Goal: Register for event/course

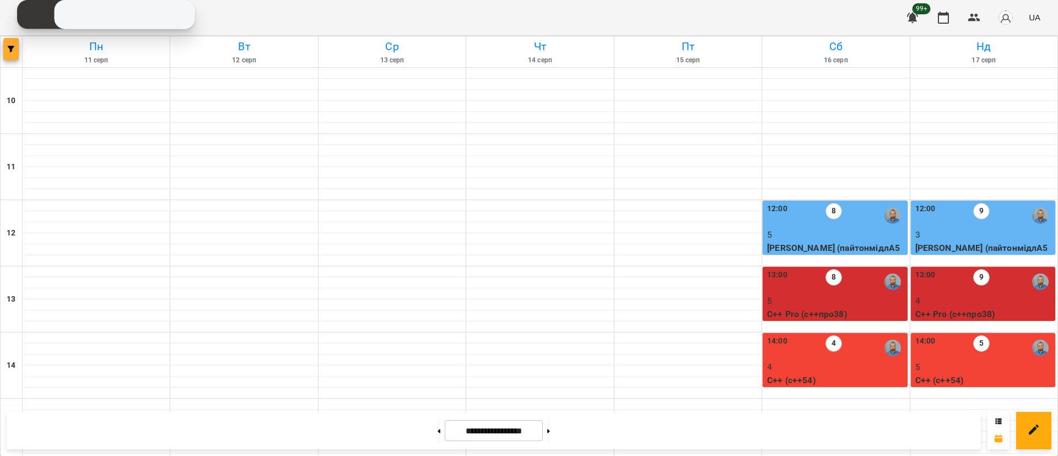
click at [8, 47] on icon "button" at bounding box center [11, 49] width 7 height 7
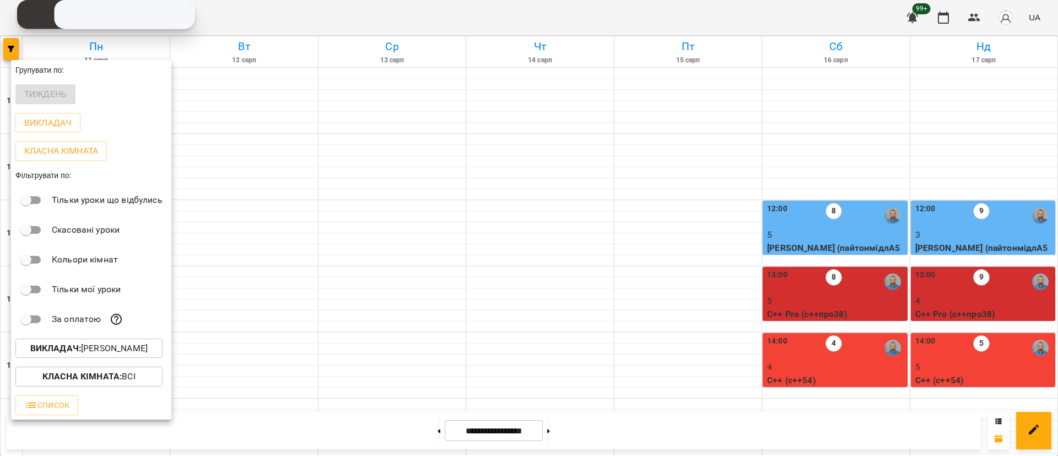
click at [107, 358] on button "Викладач : [PERSON_NAME]" at bounding box center [88, 348] width 147 height 20
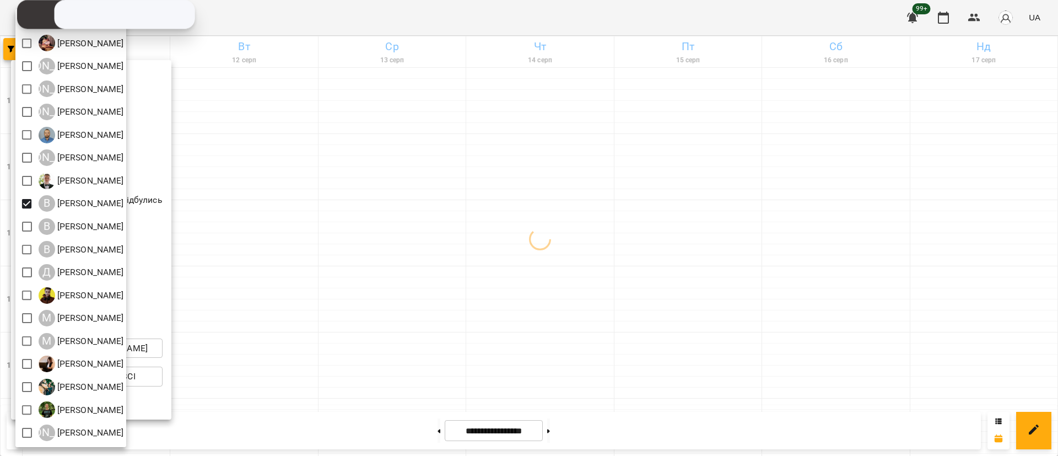
click at [275, 220] on div at bounding box center [529, 228] width 1058 height 456
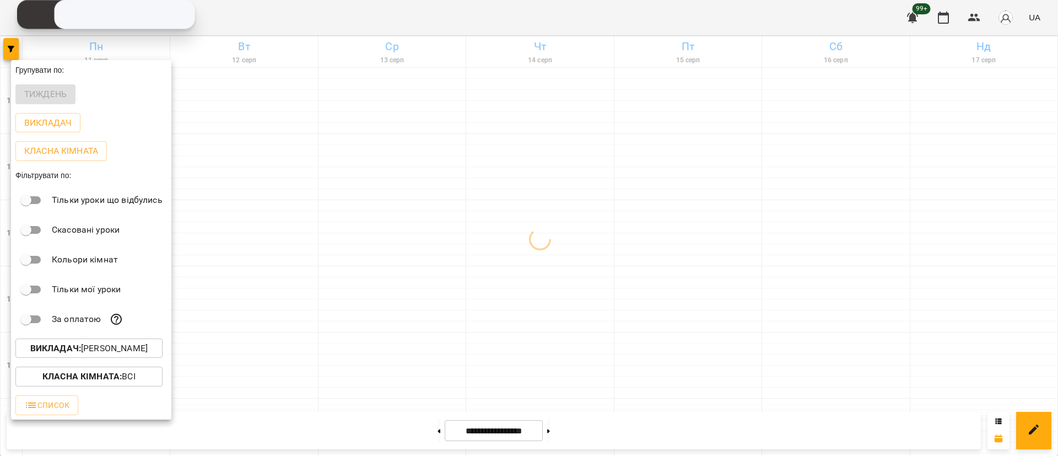
click at [104, 353] on p "Викладач : [PERSON_NAME]" at bounding box center [88, 348] width 117 height 13
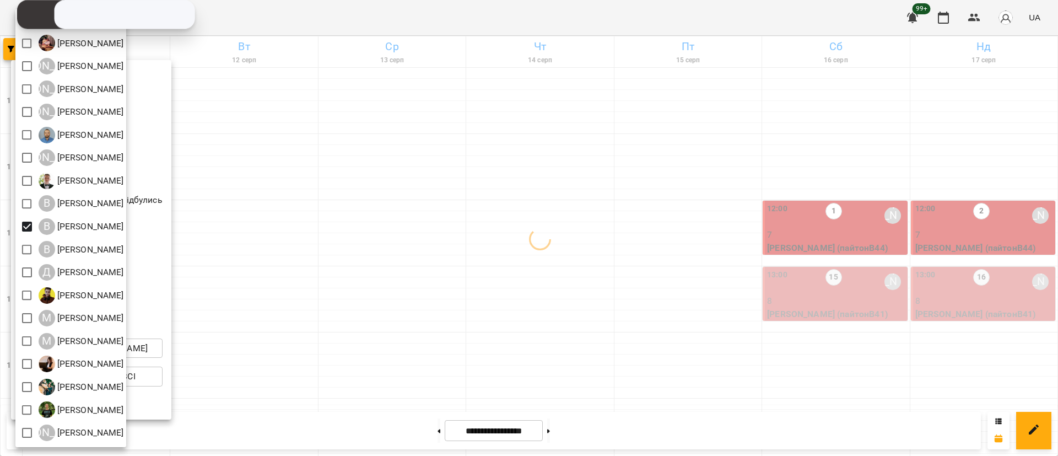
drag, startPoint x: 341, startPoint y: 249, endPoint x: 347, endPoint y: 249, distance: 6.1
click at [347, 249] on div at bounding box center [529, 228] width 1058 height 456
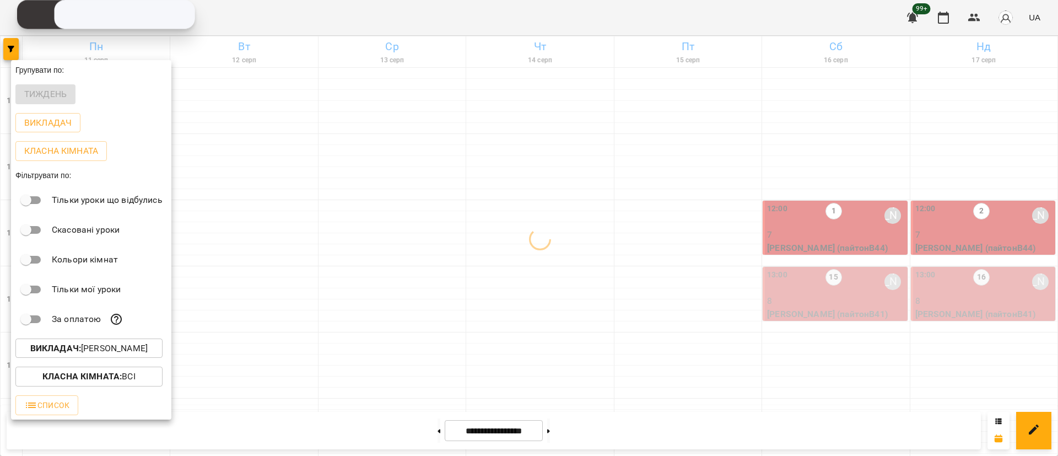
click at [347, 249] on div at bounding box center [529, 228] width 1058 height 456
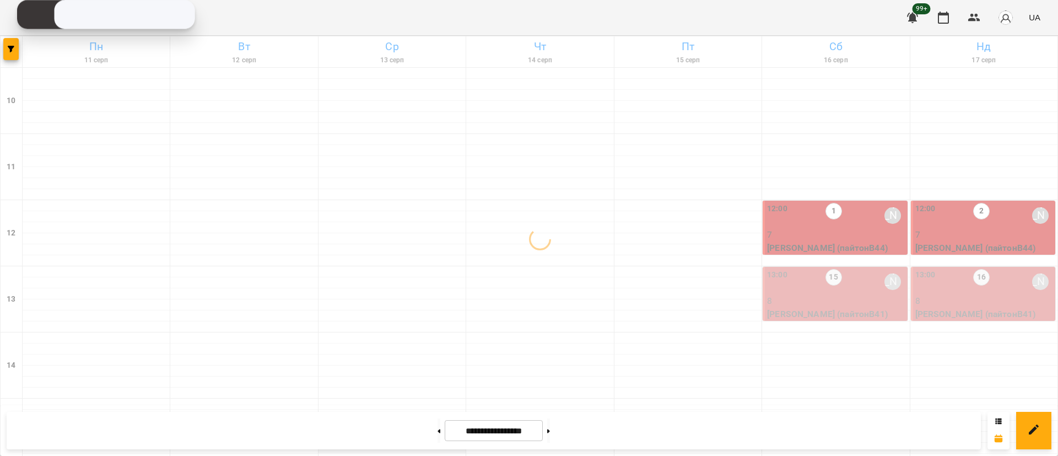
scroll to position [331, 0]
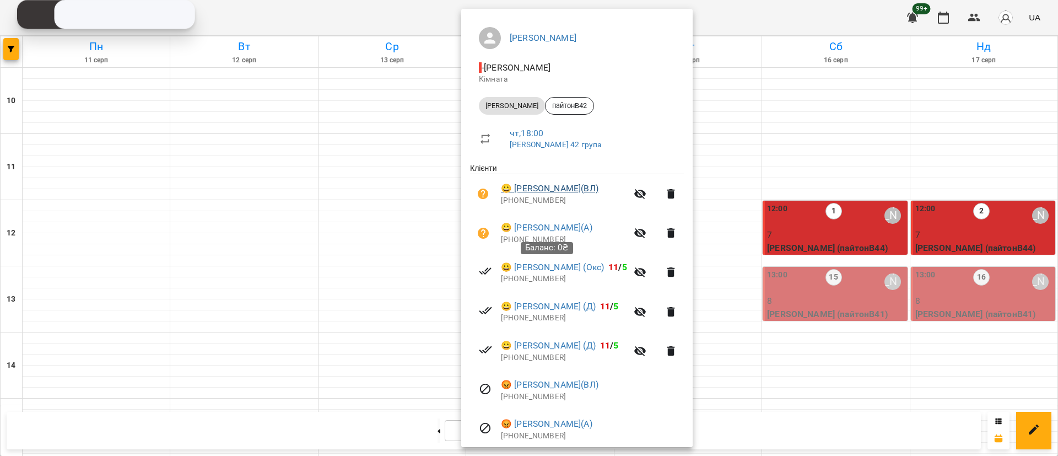
scroll to position [241, 0]
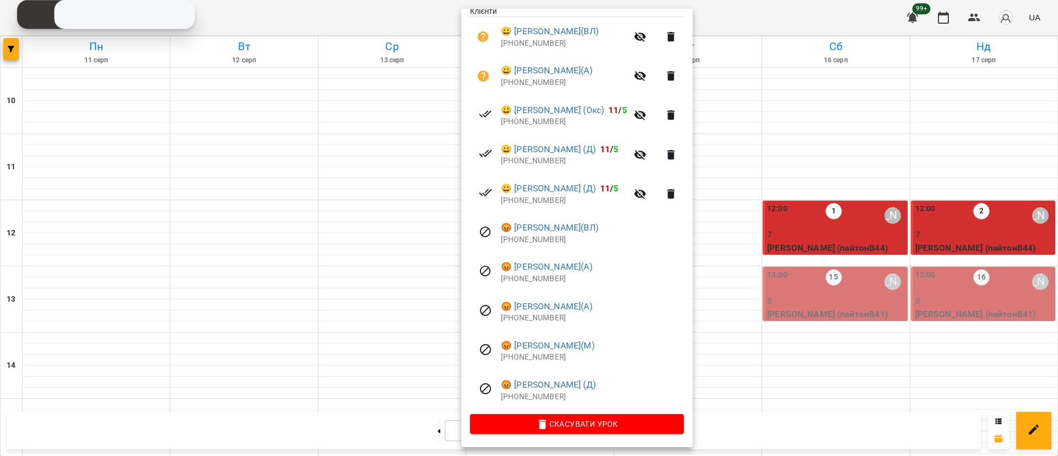
click at [275, 319] on div at bounding box center [529, 228] width 1058 height 456
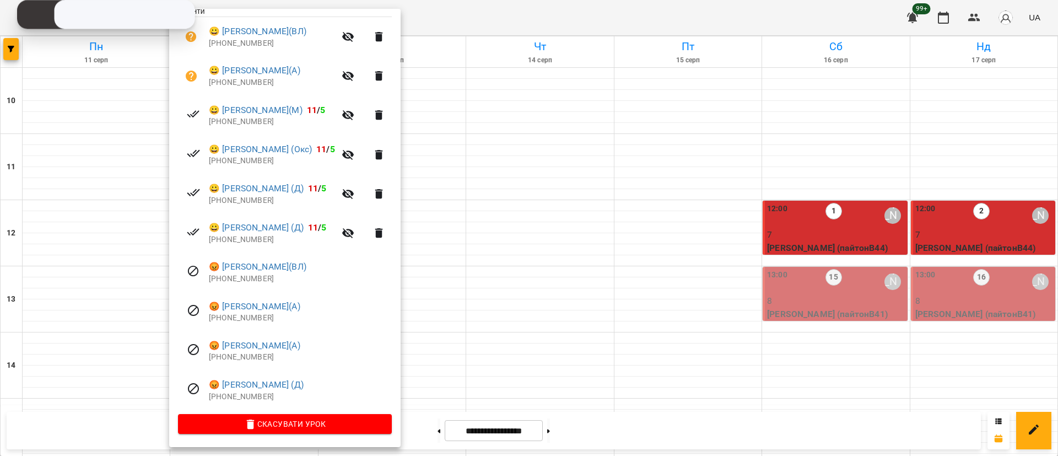
click at [428, 299] on div at bounding box center [529, 228] width 1058 height 456
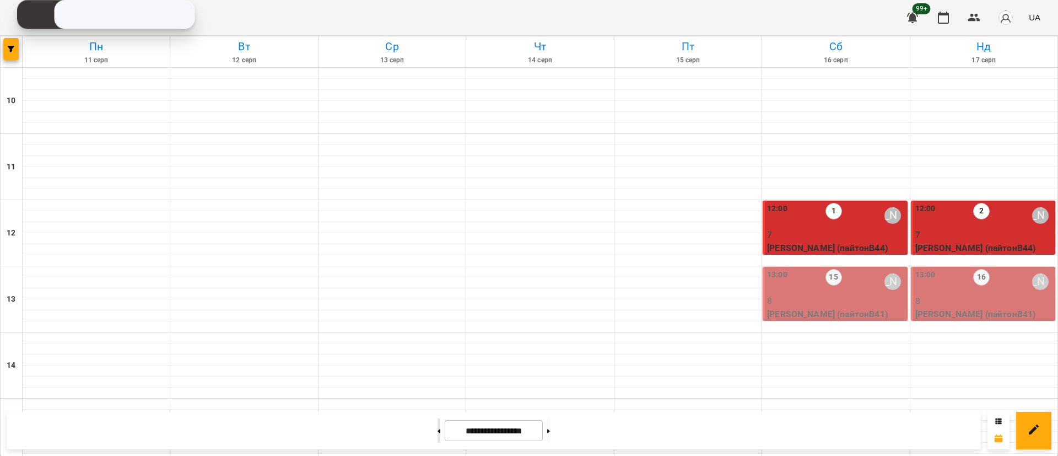
click at [438, 432] on button at bounding box center [439, 430] width 3 height 24
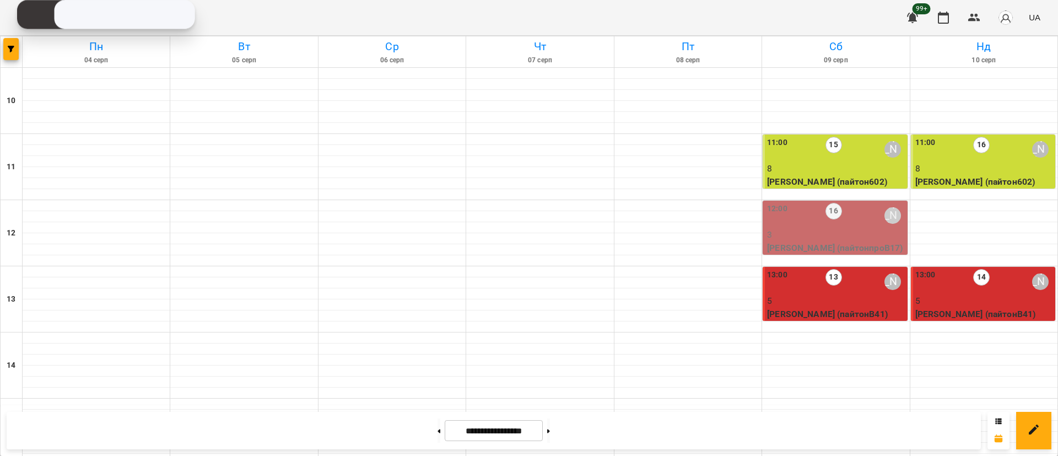
scroll to position [521, 0]
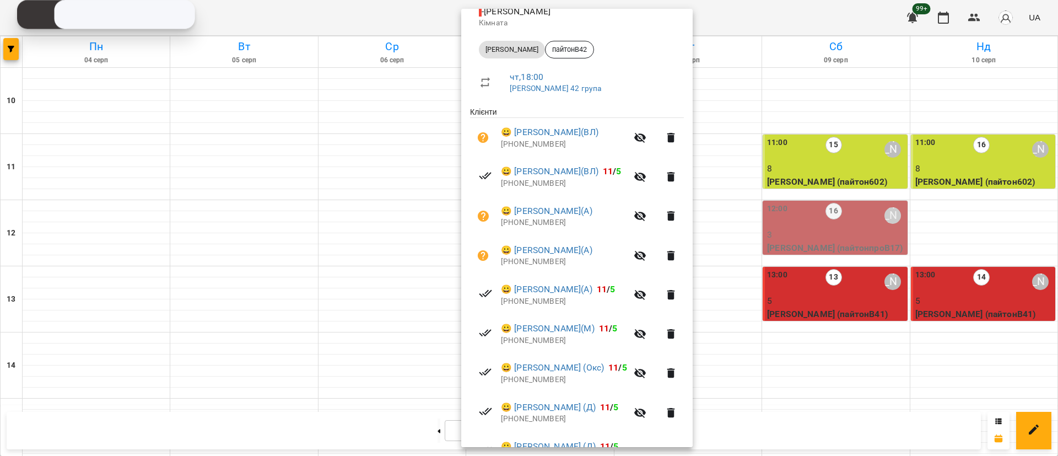
scroll to position [165, 0]
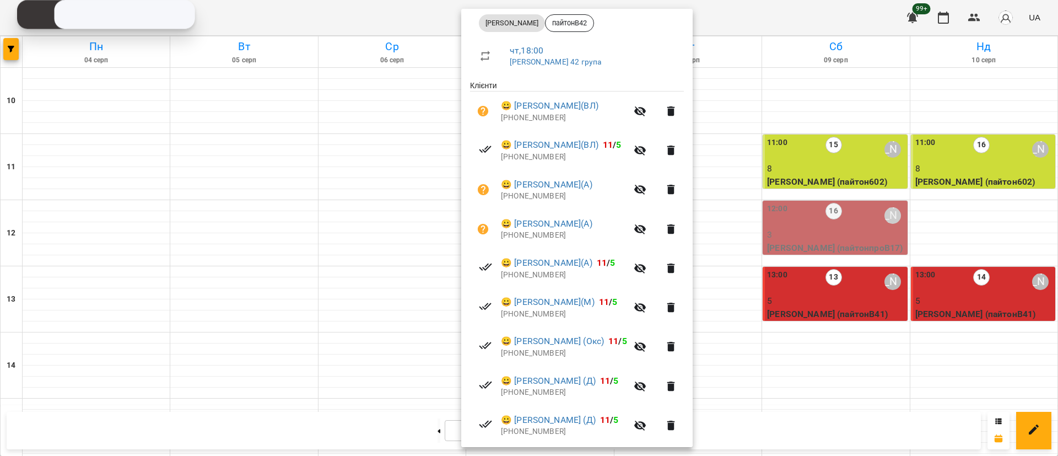
click at [243, 122] on div at bounding box center [529, 228] width 1058 height 456
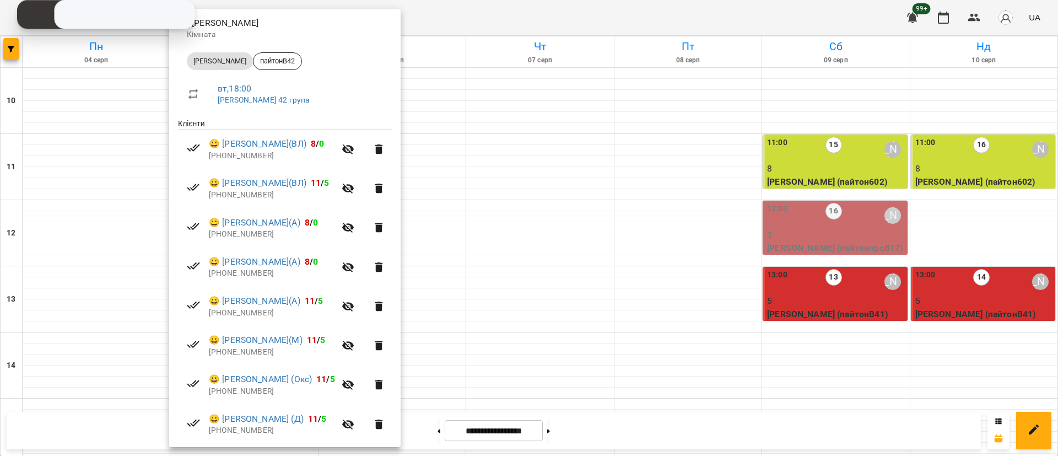
scroll to position [248, 0]
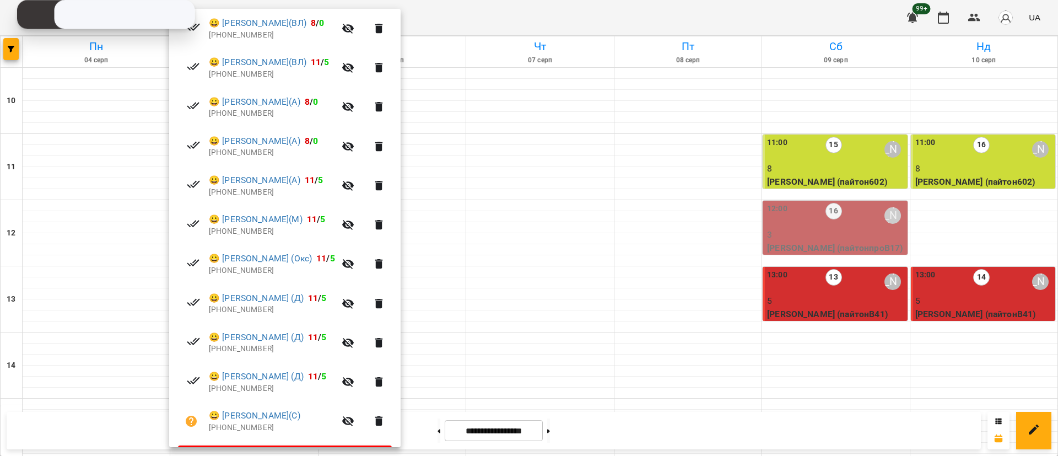
click at [518, 319] on div at bounding box center [529, 228] width 1058 height 456
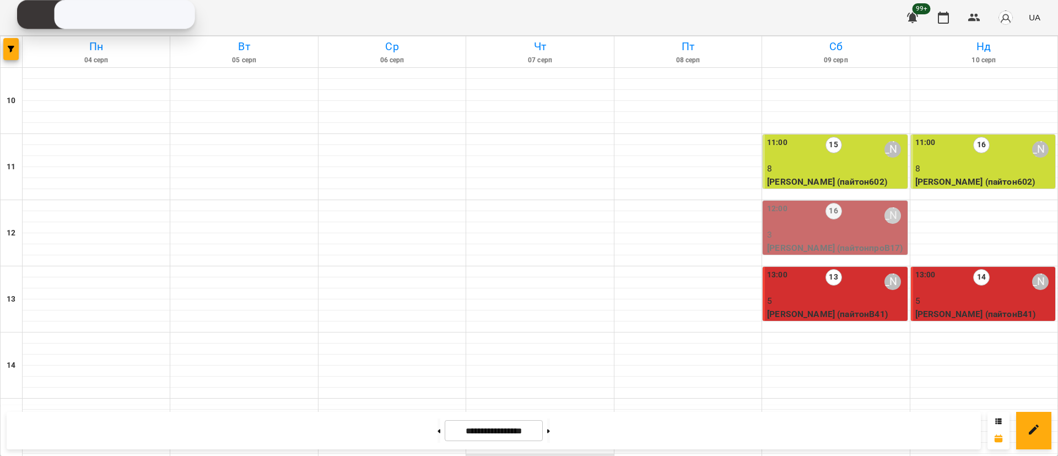
scroll to position [191, 0]
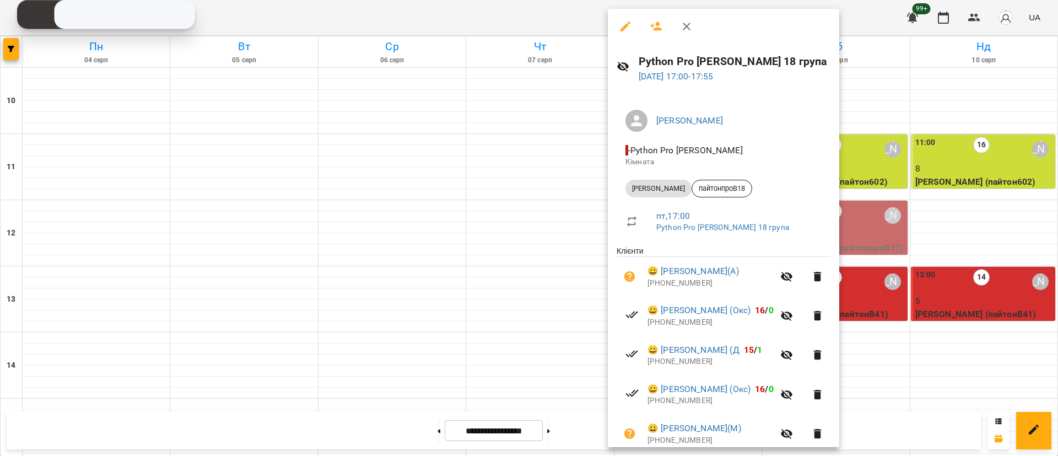
scroll to position [84, 0]
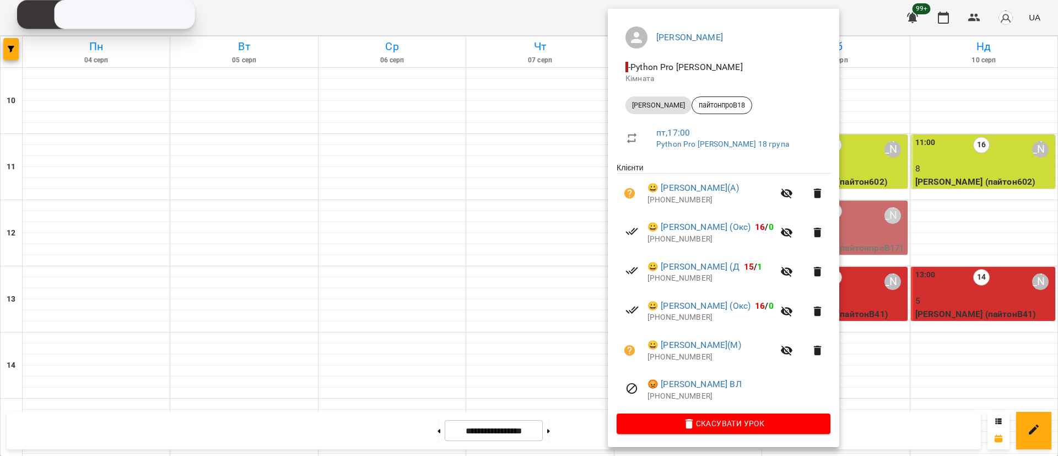
click at [558, 259] on div at bounding box center [529, 228] width 1058 height 456
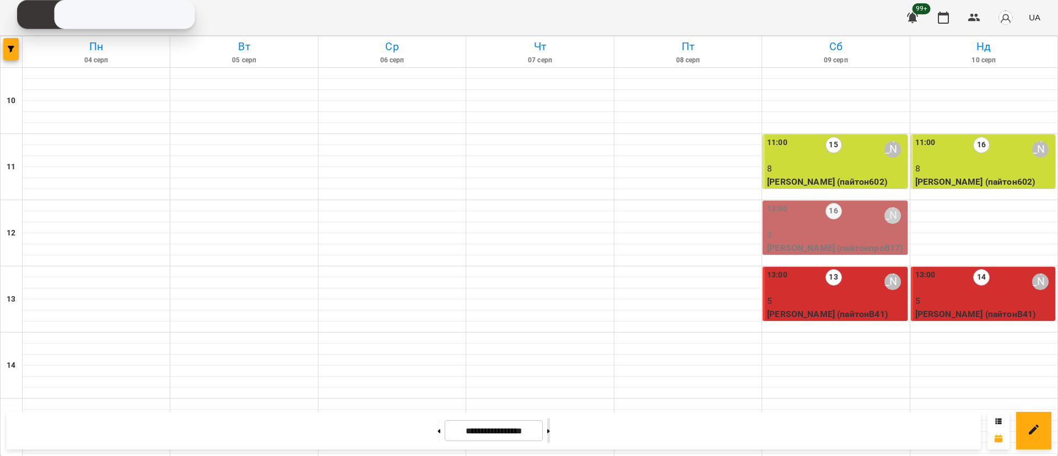
click at [550, 432] on button at bounding box center [548, 430] width 3 height 24
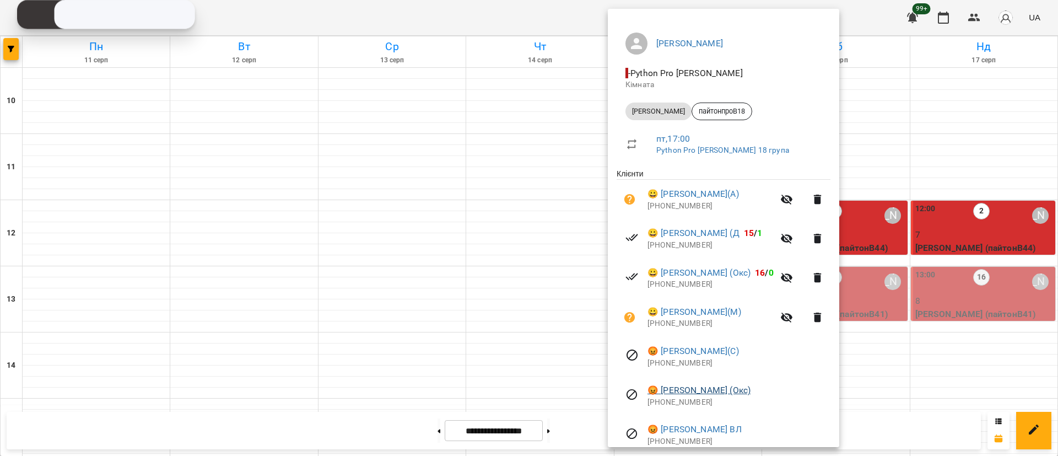
scroll to position [124, 0]
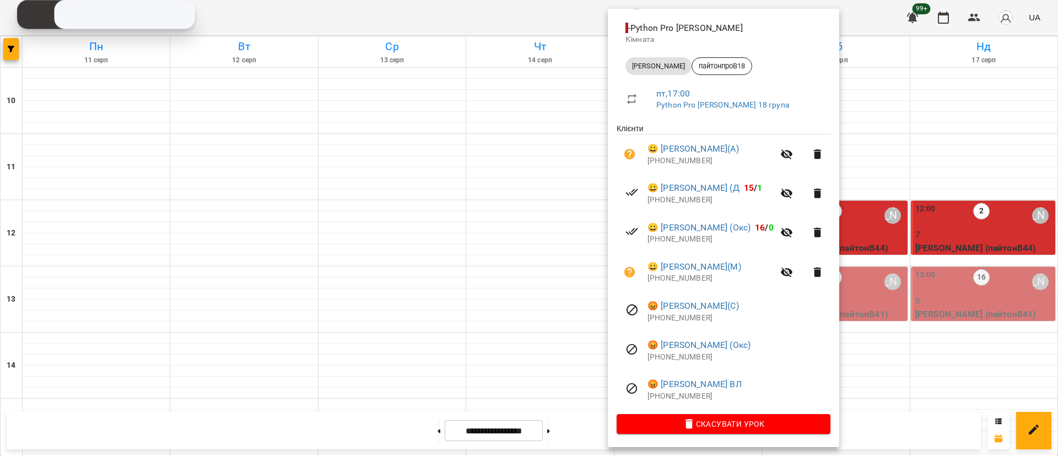
click at [293, 185] on div at bounding box center [529, 228] width 1058 height 456
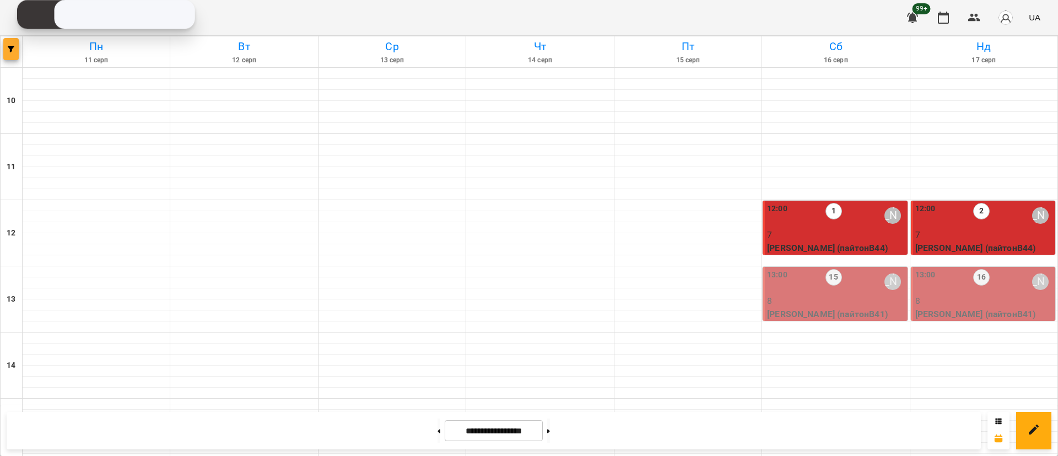
click at [9, 40] on button "button" at bounding box center [10, 49] width 15 height 22
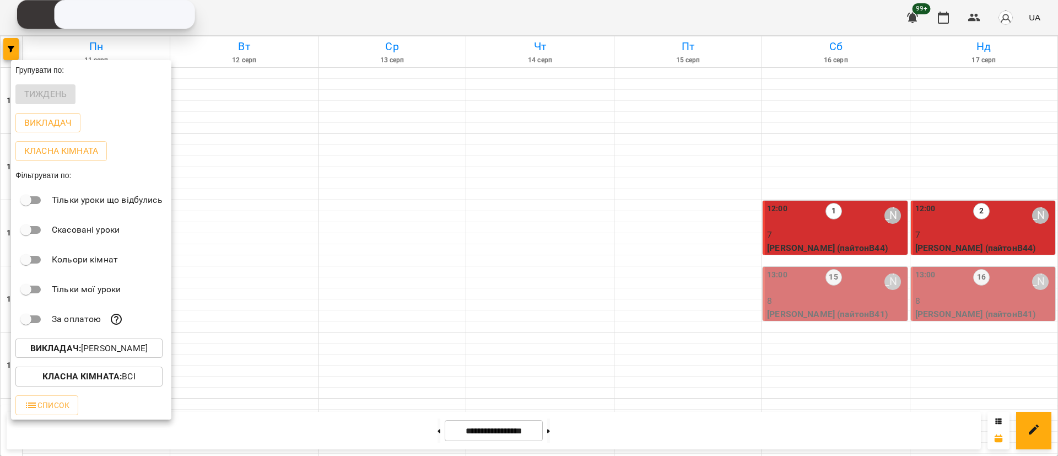
click at [98, 355] on p "Викладач : [PERSON_NAME]" at bounding box center [88, 348] width 117 height 13
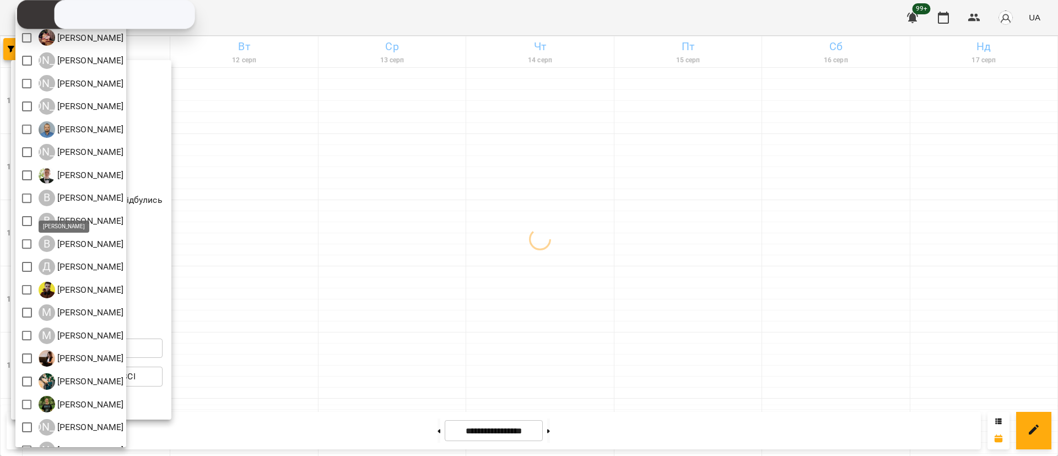
scroll to position [22, 0]
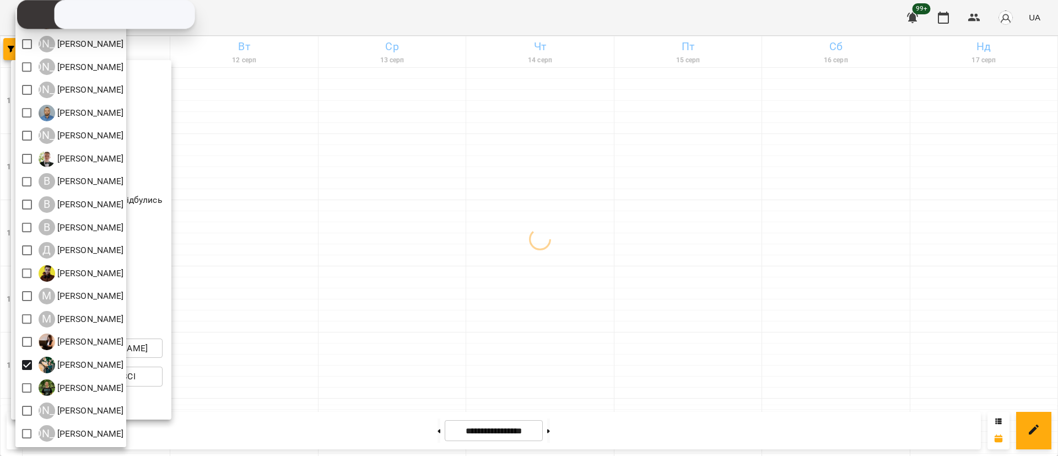
click at [324, 310] on div at bounding box center [529, 228] width 1058 height 456
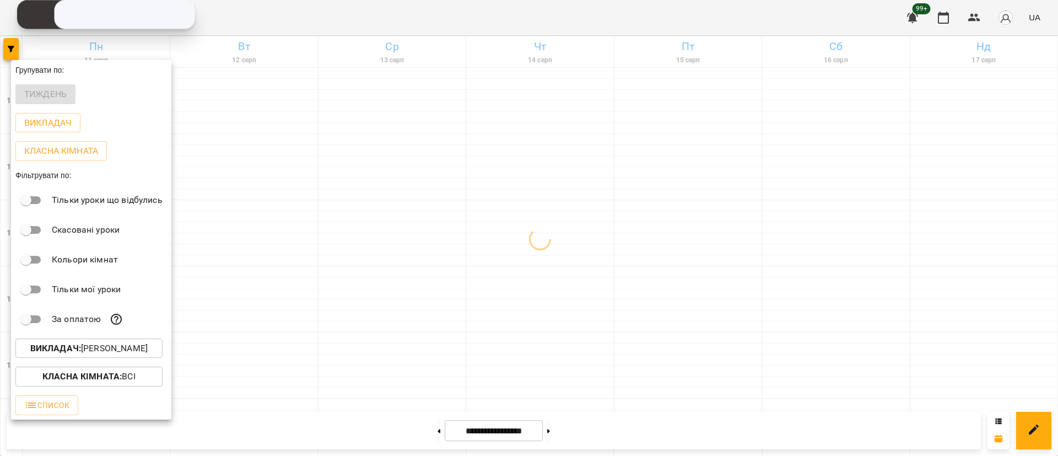
click at [324, 310] on div at bounding box center [529, 228] width 1058 height 456
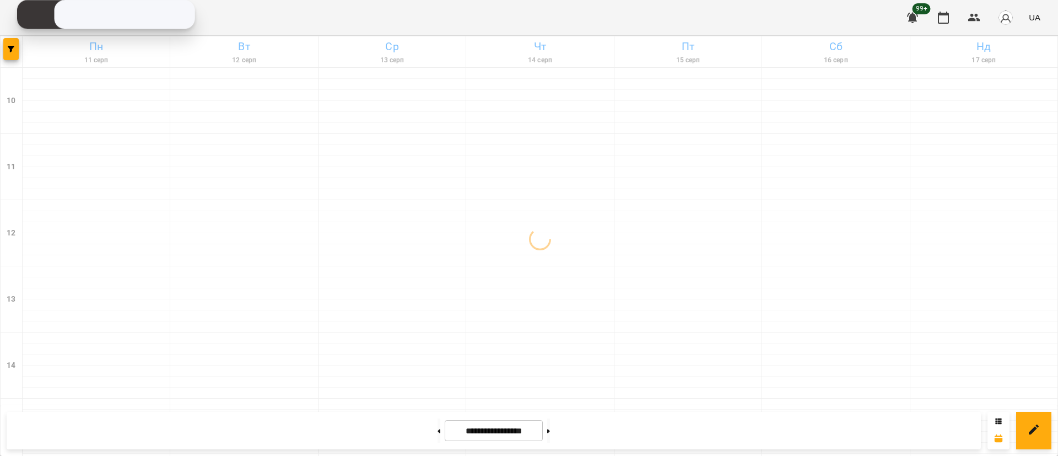
scroll to position [439, 0]
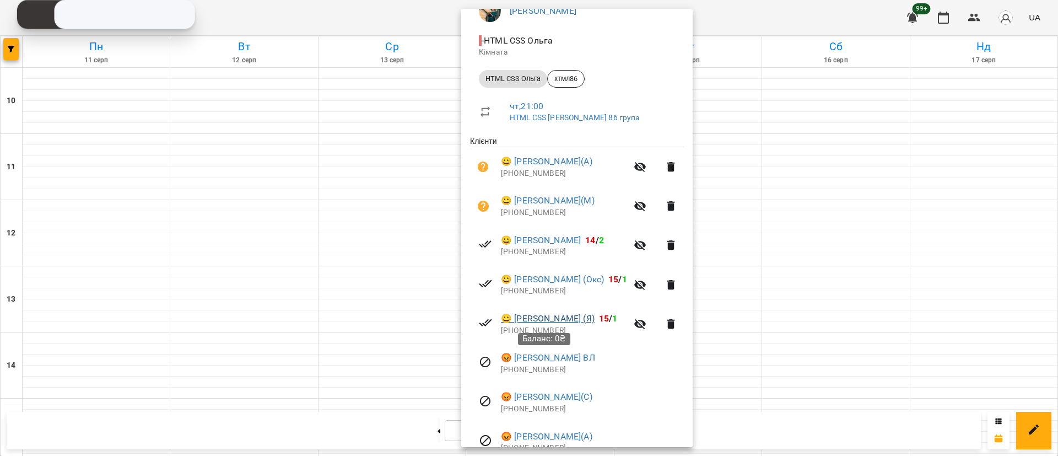
scroll to position [163, 0]
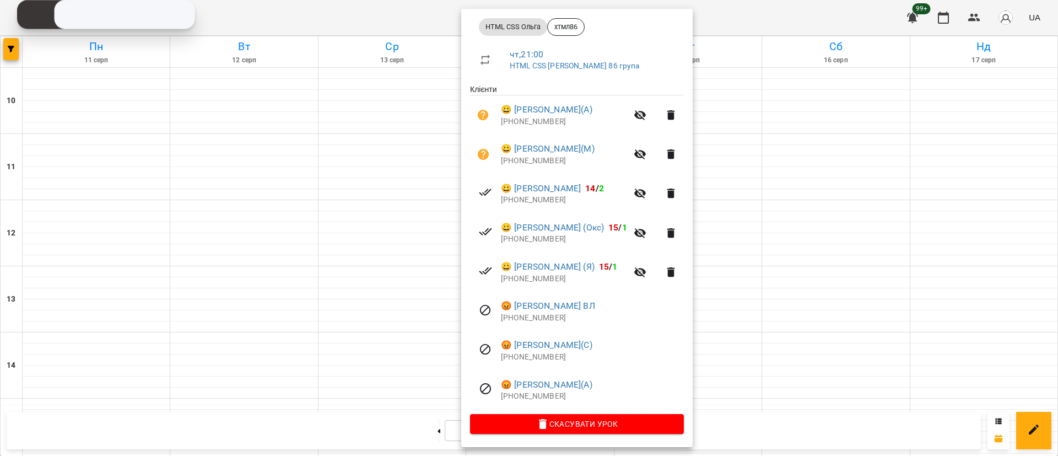
click at [263, 388] on div at bounding box center [529, 228] width 1058 height 456
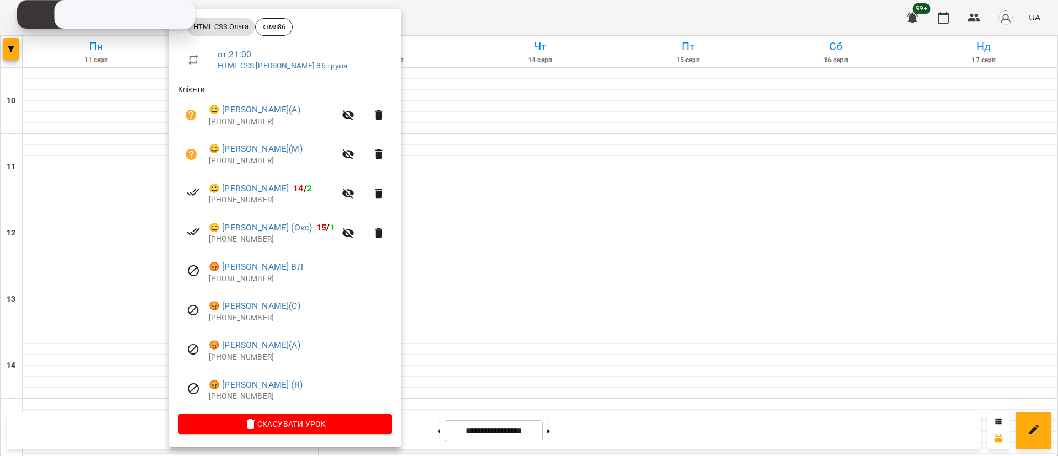
click at [428, 310] on div at bounding box center [529, 228] width 1058 height 456
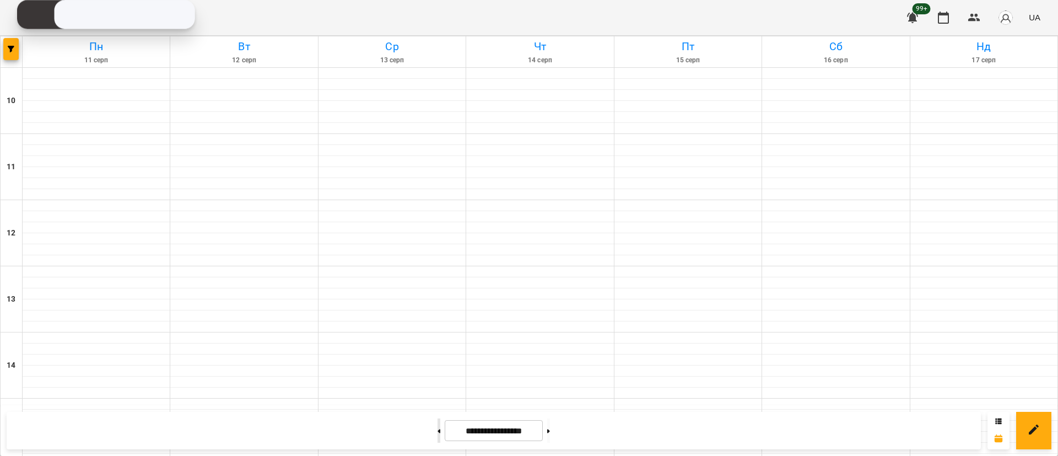
click at [438, 428] on button at bounding box center [439, 430] width 3 height 24
click at [515, 405] on div "**********" at bounding box center [529, 430] width 1058 height 51
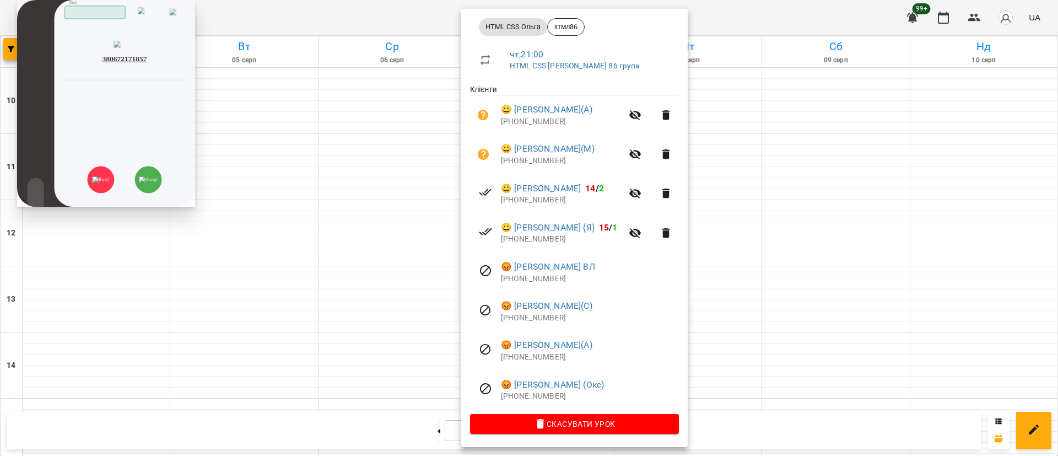
click at [176, 80] on div "Скопійовано в буфер обміну" at bounding box center [124, 76] width 122 height 10
click at [226, 379] on div at bounding box center [529, 228] width 1058 height 456
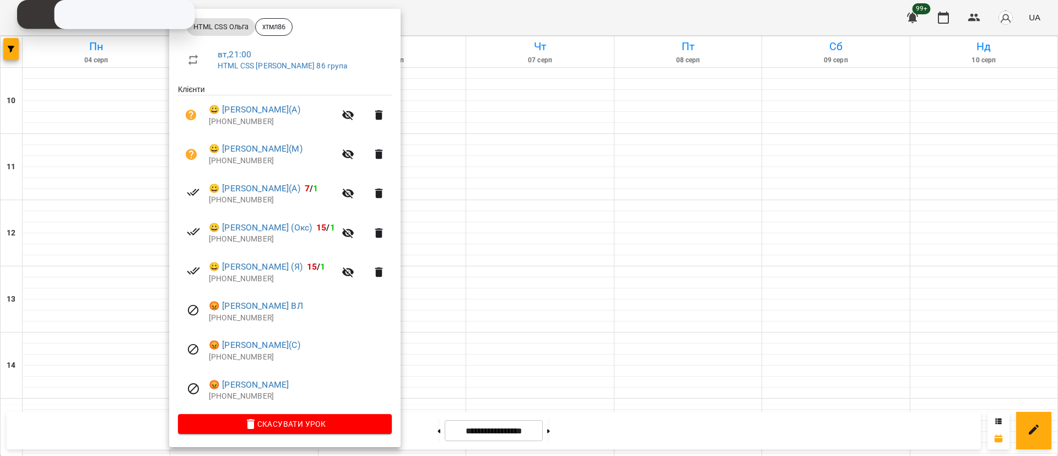
click at [451, 313] on div at bounding box center [529, 228] width 1058 height 456
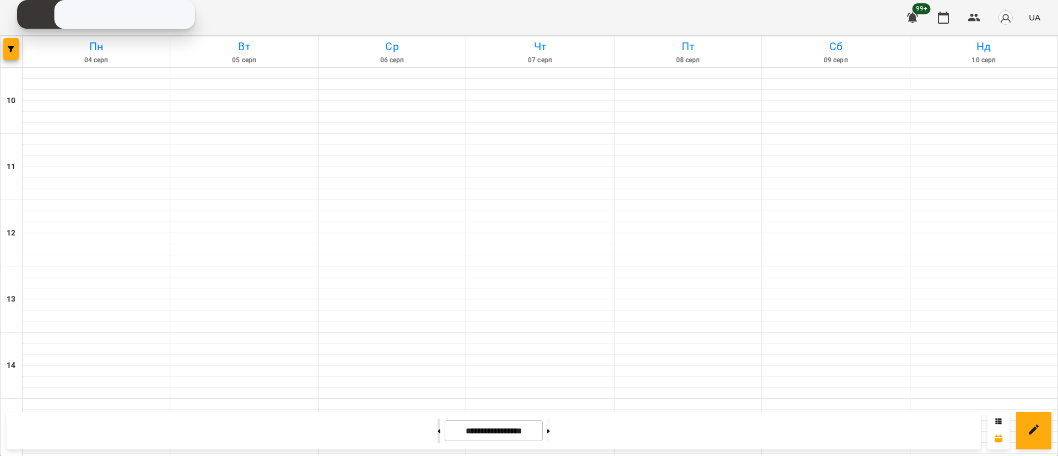
click at [438, 434] on button at bounding box center [439, 430] width 3 height 24
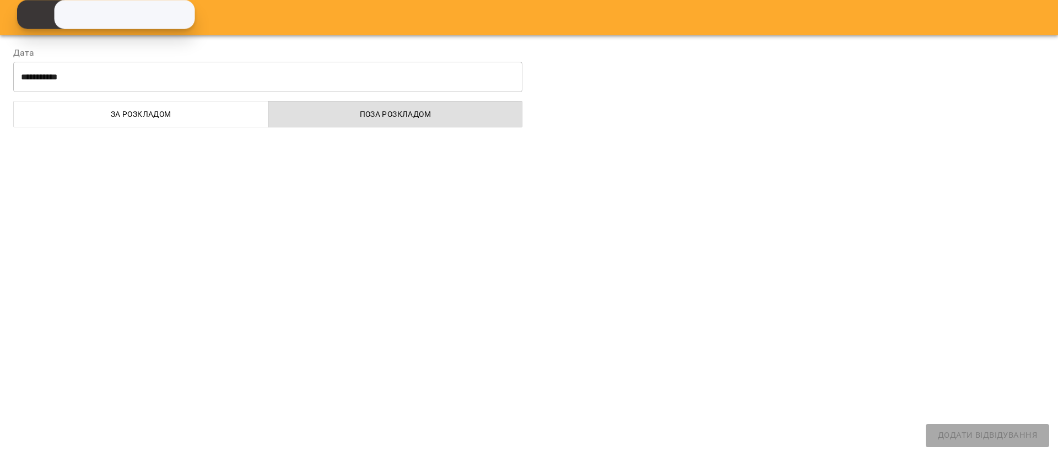
select select
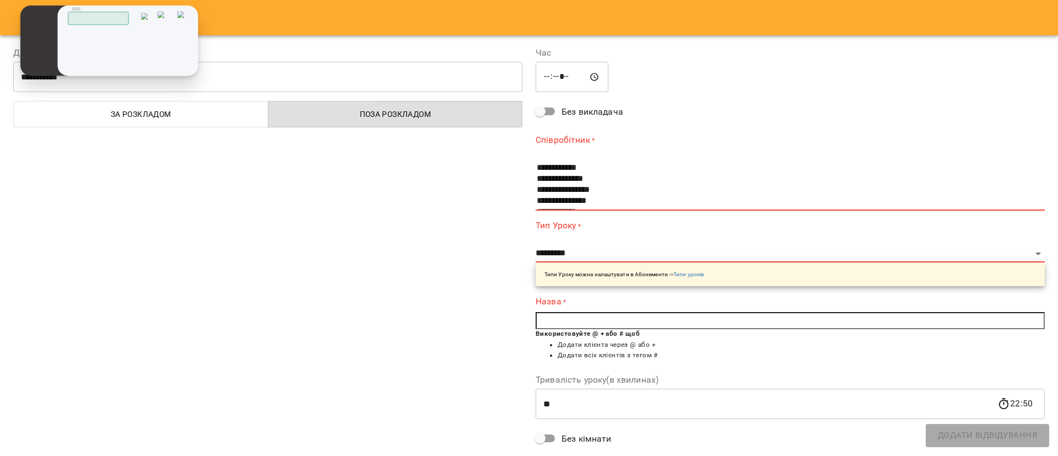
drag, startPoint x: 69, startPoint y: 57, endPoint x: 89, endPoint y: 69, distance: 23.0
click at [0, 0] on div "Скопійовано в буфер обміну 1 2 ABC 3 DEF 4 GHI 5 JKL 6 MNO 7 PQRS 8 TUV 9 WXYZ …" at bounding box center [0, 0] width 0 height 0
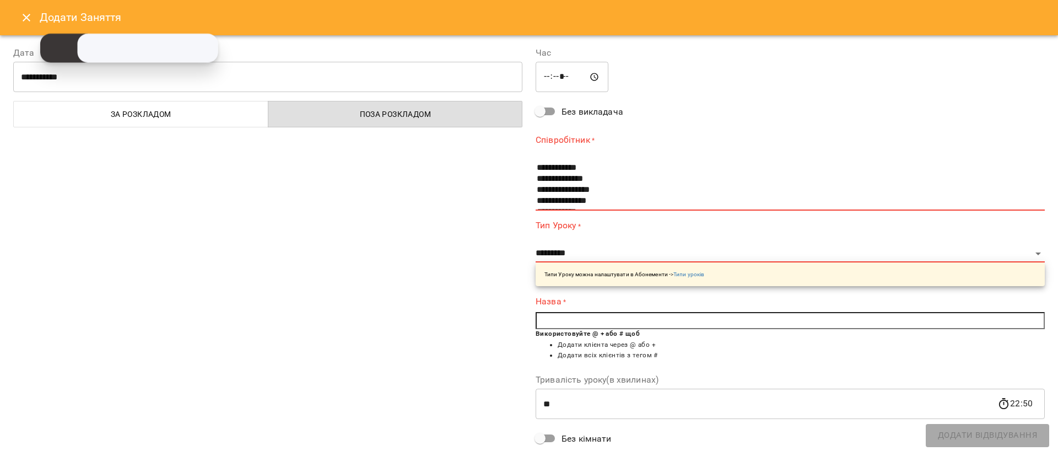
click at [23, 23] on icon "Close" at bounding box center [26, 17] width 13 height 13
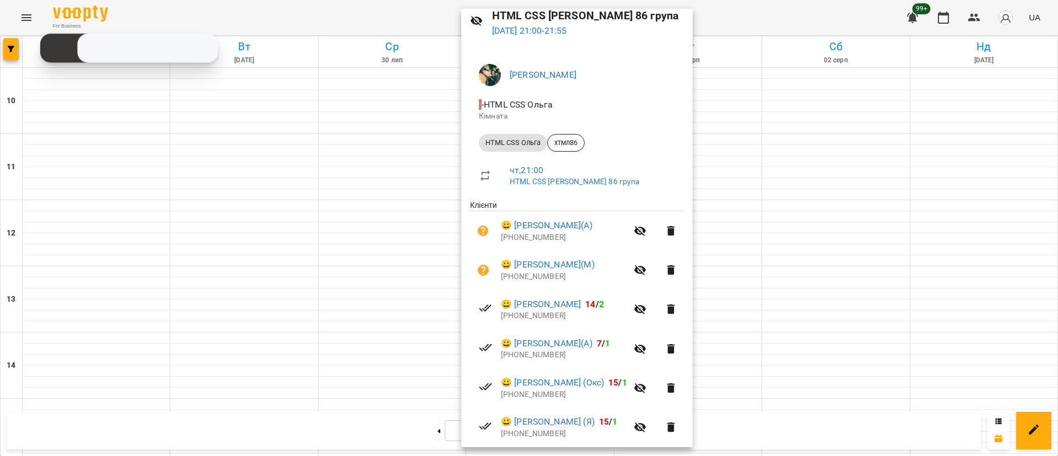
scroll to position [163, 0]
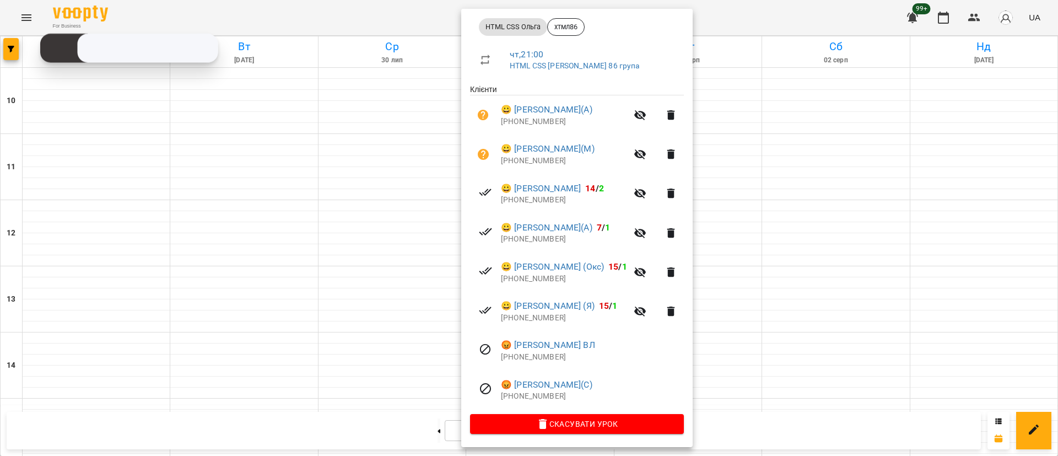
click at [263, 315] on div at bounding box center [529, 228] width 1058 height 456
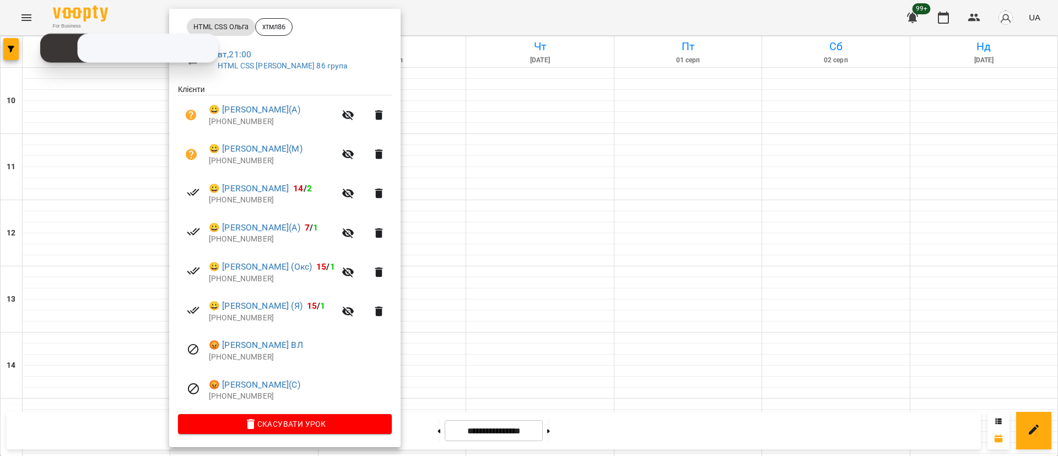
click at [445, 353] on div at bounding box center [529, 228] width 1058 height 456
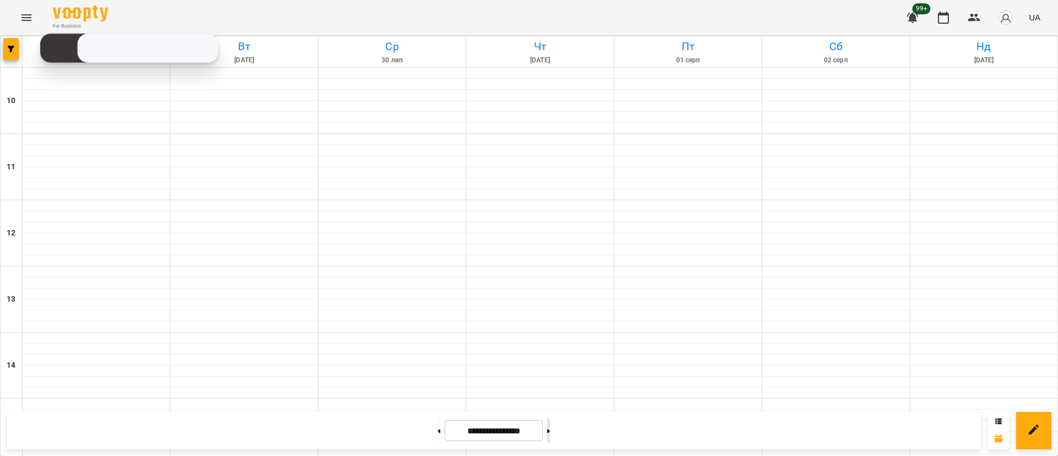
click at [550, 434] on button at bounding box center [548, 430] width 3 height 24
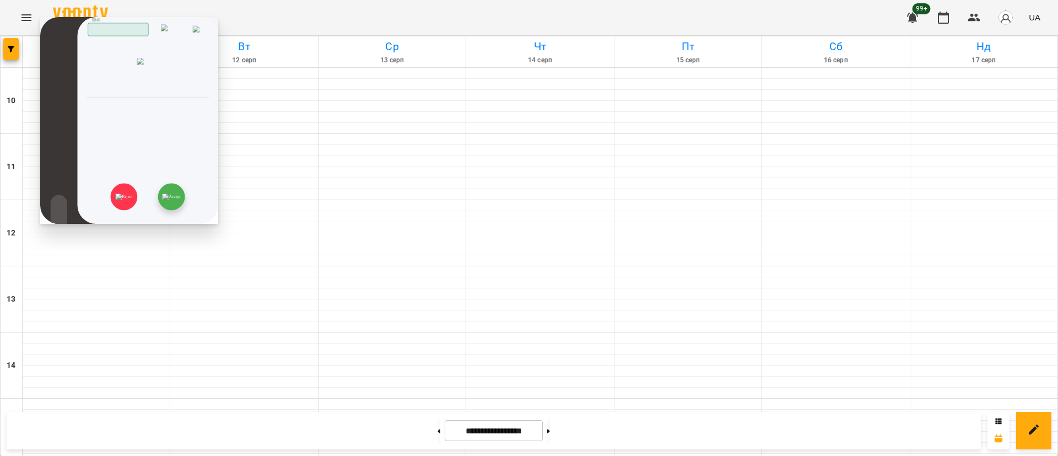
click at [177, 195] on img at bounding box center [171, 196] width 18 height 7
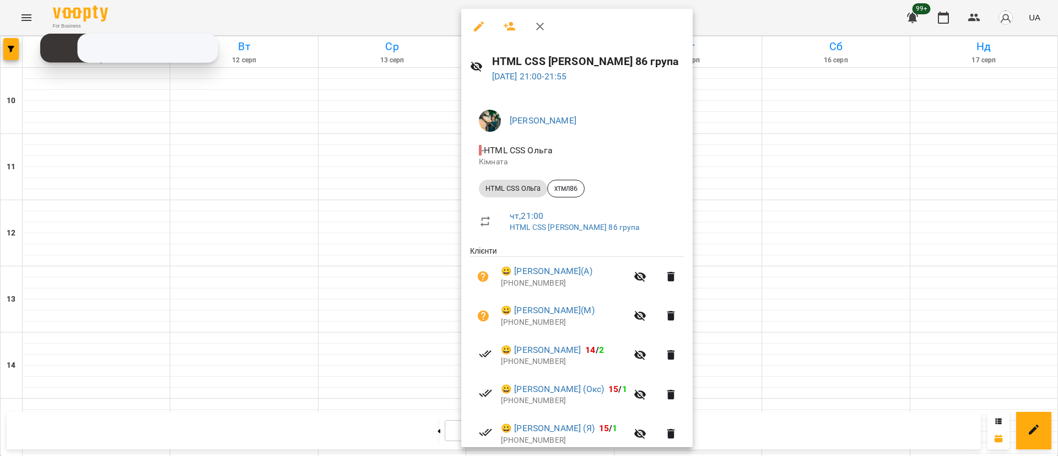
click at [324, 374] on div at bounding box center [529, 228] width 1058 height 456
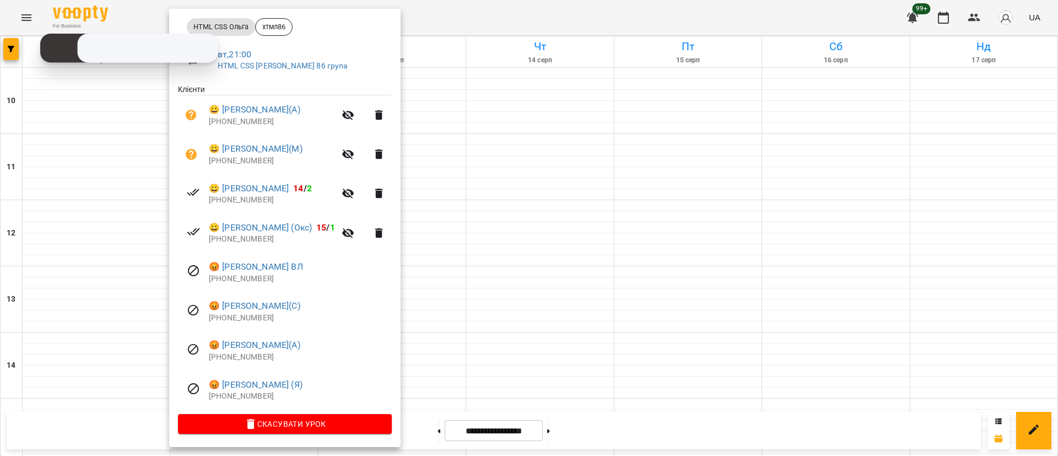
click at [524, 305] on div at bounding box center [529, 228] width 1058 height 456
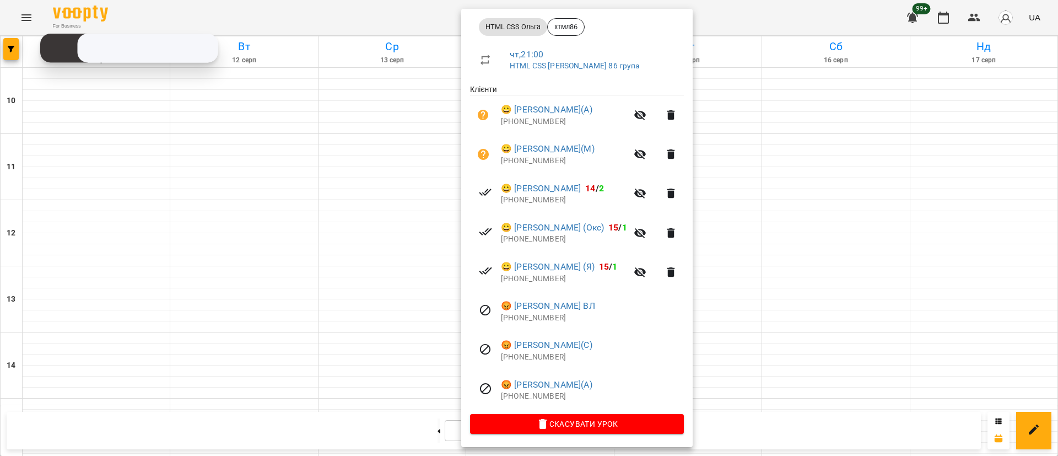
click at [374, 233] on div at bounding box center [529, 228] width 1058 height 456
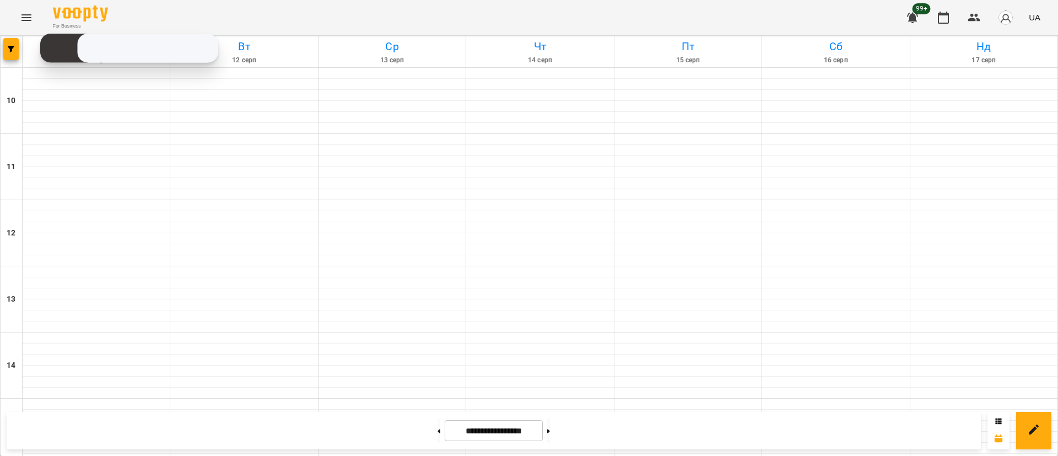
scroll to position [521, 0]
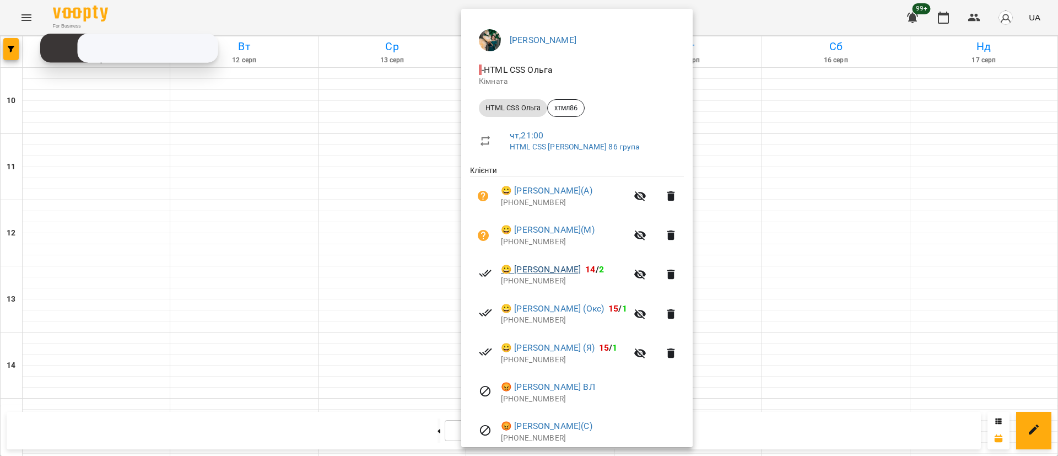
scroll to position [83, 0]
click at [374, 212] on div at bounding box center [529, 228] width 1058 height 456
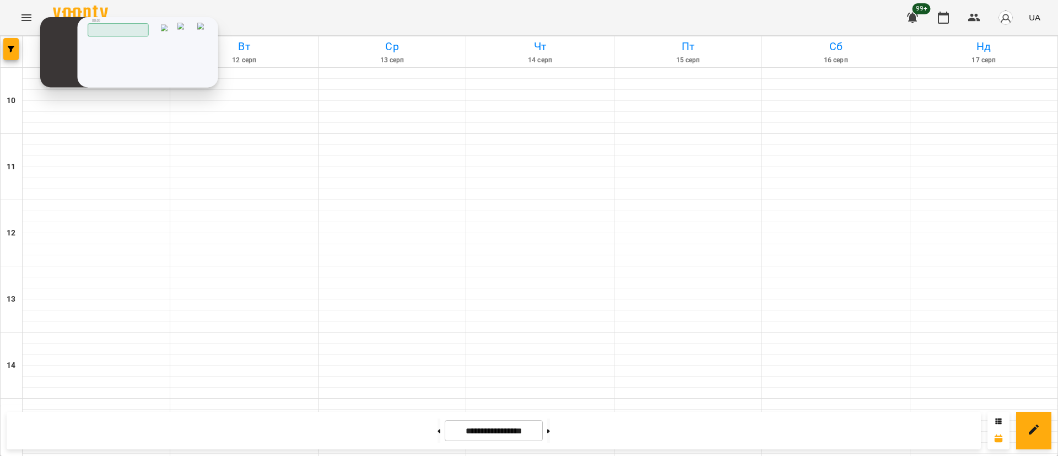
click at [0, 0] on img at bounding box center [0, 0] width 0 height 0
